Goal: Information Seeking & Learning: Find contact information

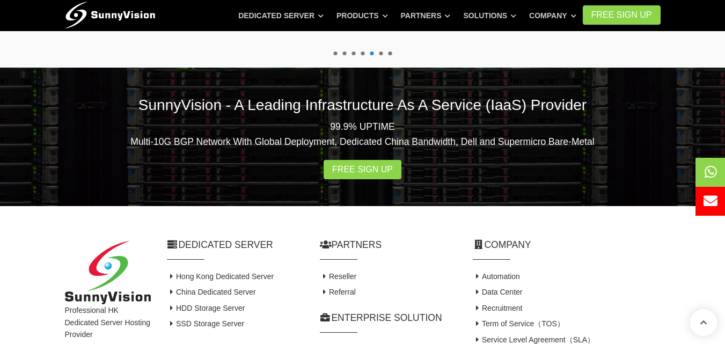
scroll to position [2095, 0]
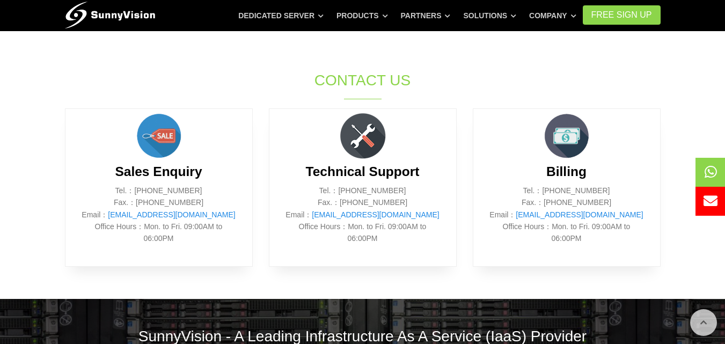
scroll to position [450, 0]
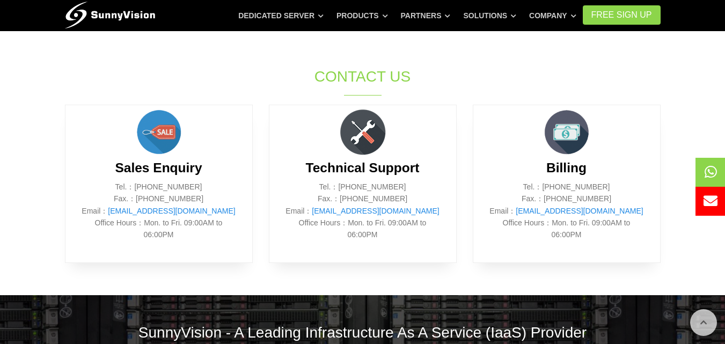
click at [610, 273] on div "Sales Enquiry Tel.：[PHONE_NUMBER] Fax.：[PHONE_NUMBER] Email： [EMAIL_ADDRESS][DO…" at bounding box center [363, 189] width 612 height 169
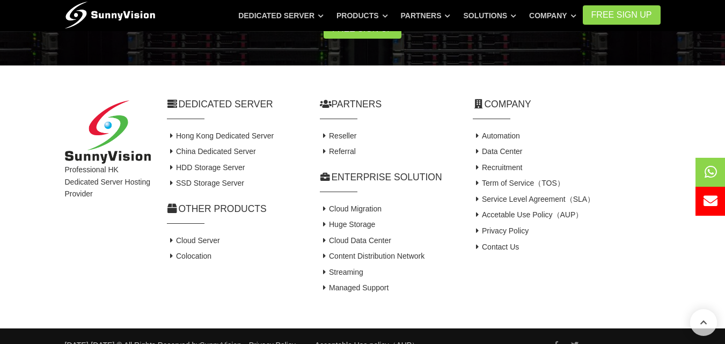
scroll to position [824, 0]
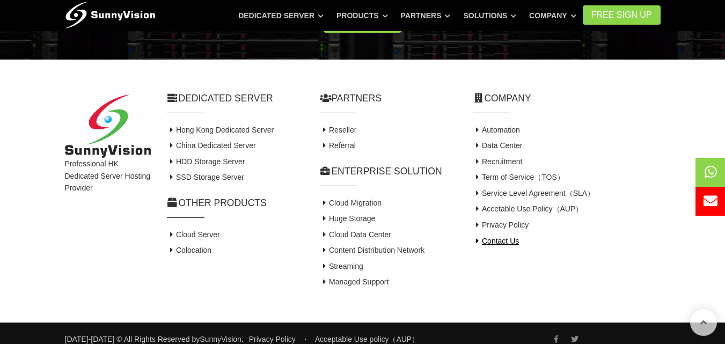
click at [510, 240] on link "Contact Us" at bounding box center [496, 241] width 47 height 9
